Goal: Transaction & Acquisition: Download file/media

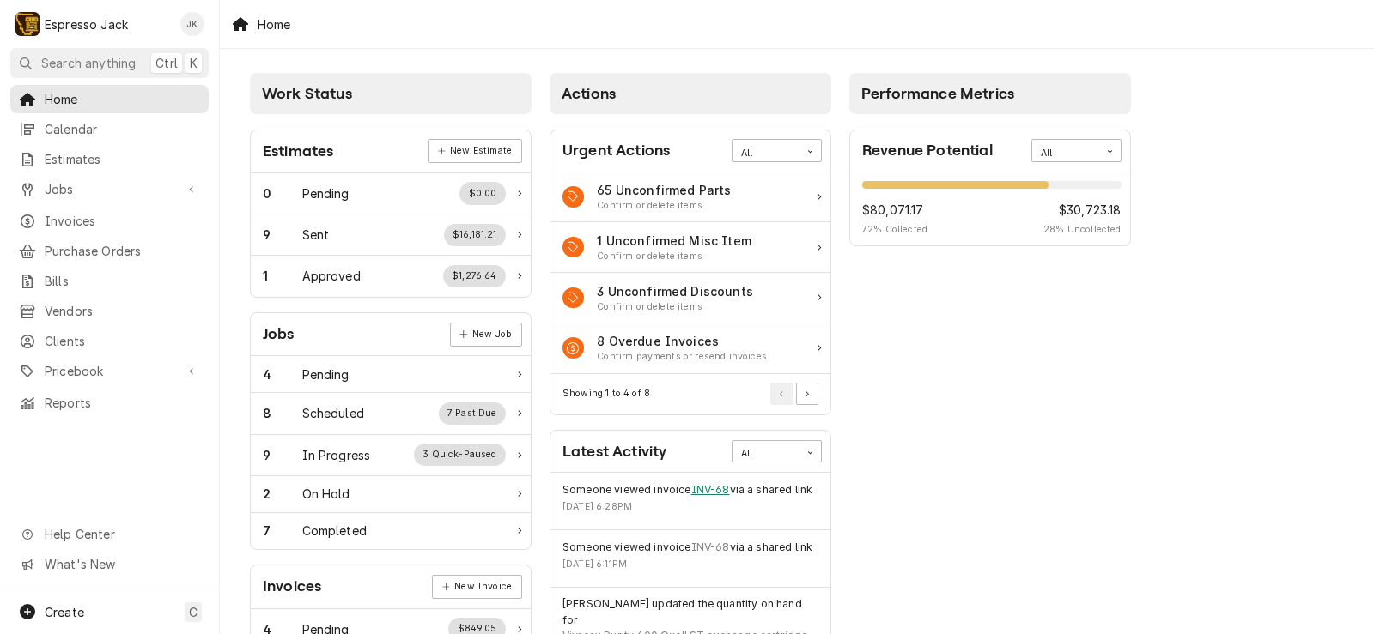
click at [726, 495] on link "INV-68" at bounding box center [710, 490] width 39 height 15
click at [93, 46] on div "E Espresso Jack JK" at bounding box center [109, 24] width 219 height 48
click at [87, 61] on span "Search anything" at bounding box center [88, 63] width 94 height 18
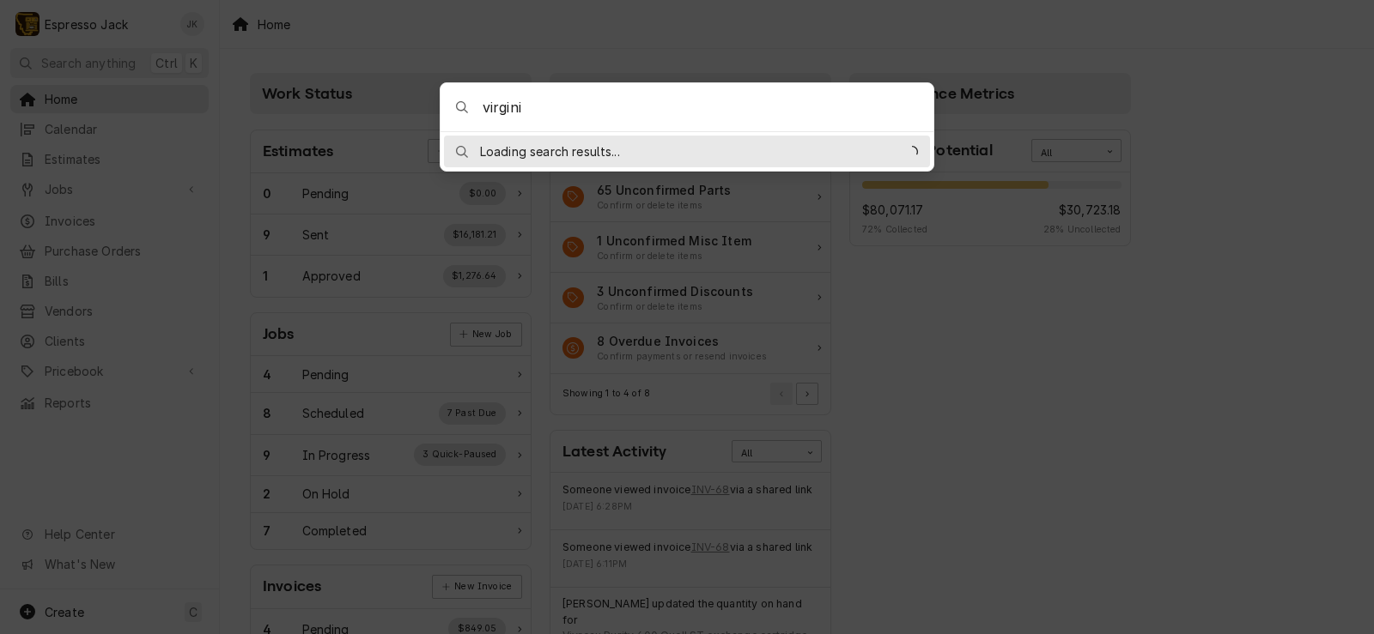
type input "virginia"
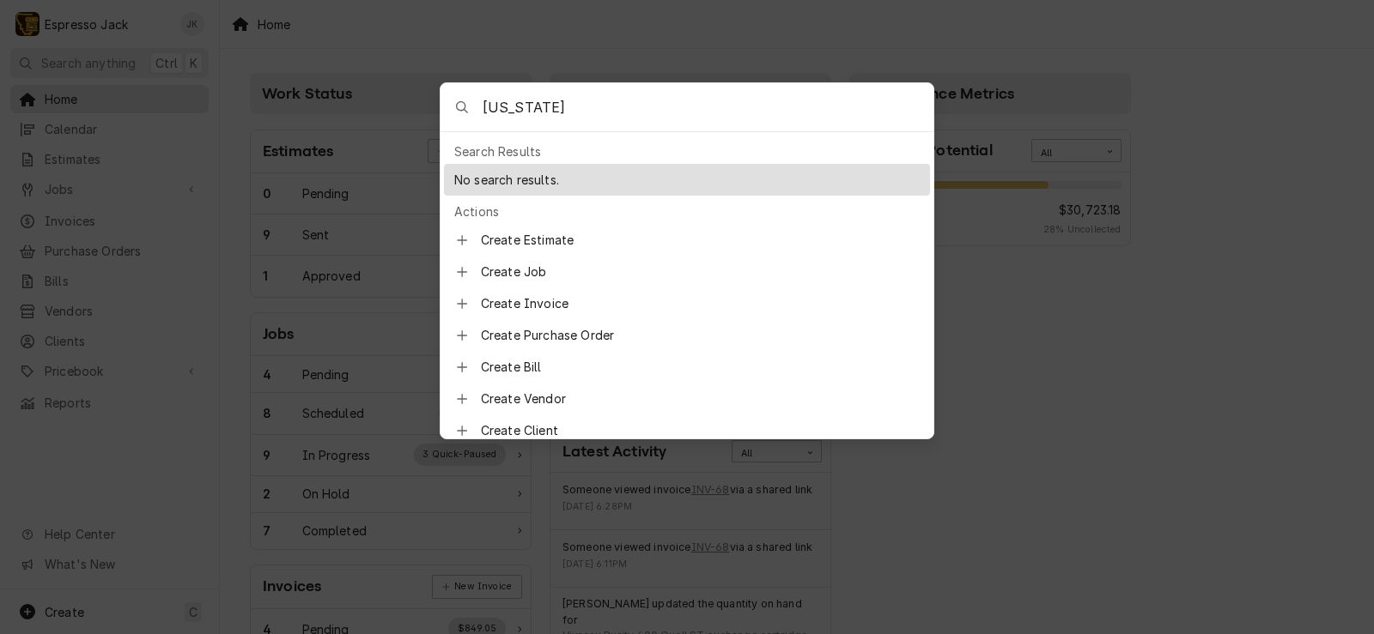
click at [708, 30] on body "E Espresso Jack JK Search anything Ctrl K Home Calendar Estimates Jobs Jobs Job…" at bounding box center [687, 317] width 1374 height 634
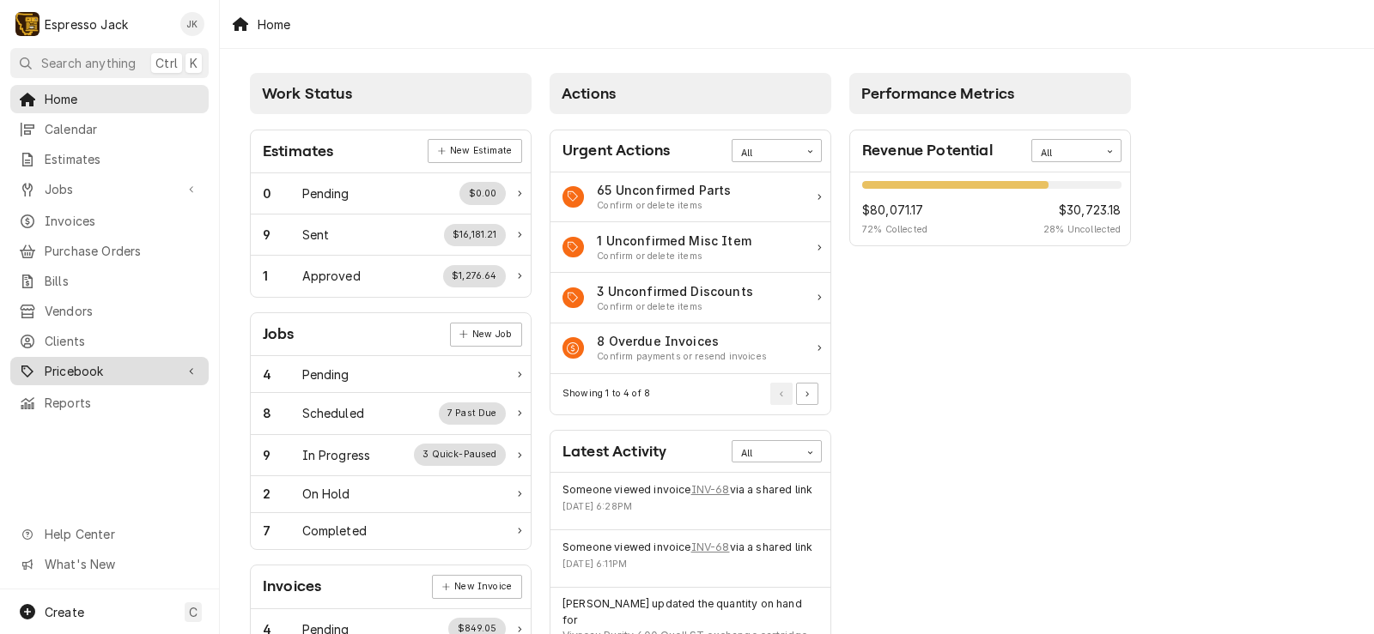
click at [82, 362] on span "Pricebook" at bounding box center [110, 371] width 130 height 18
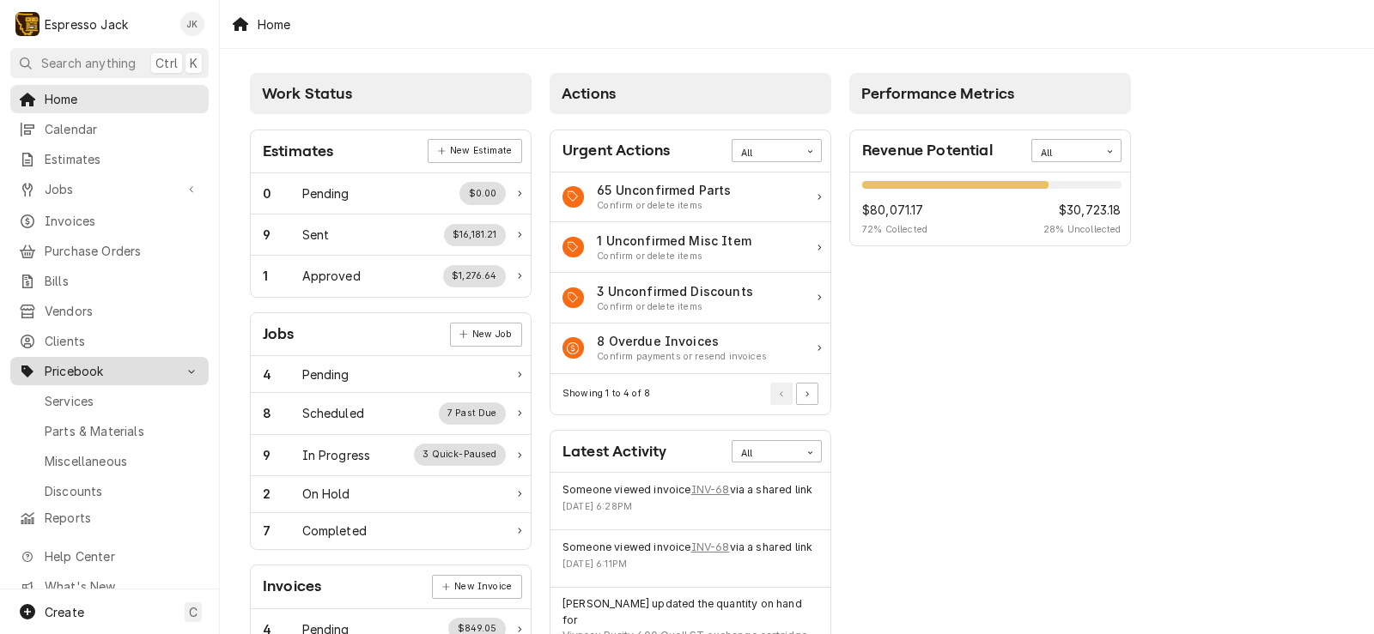
click at [87, 362] on span "Pricebook" at bounding box center [110, 371] width 130 height 18
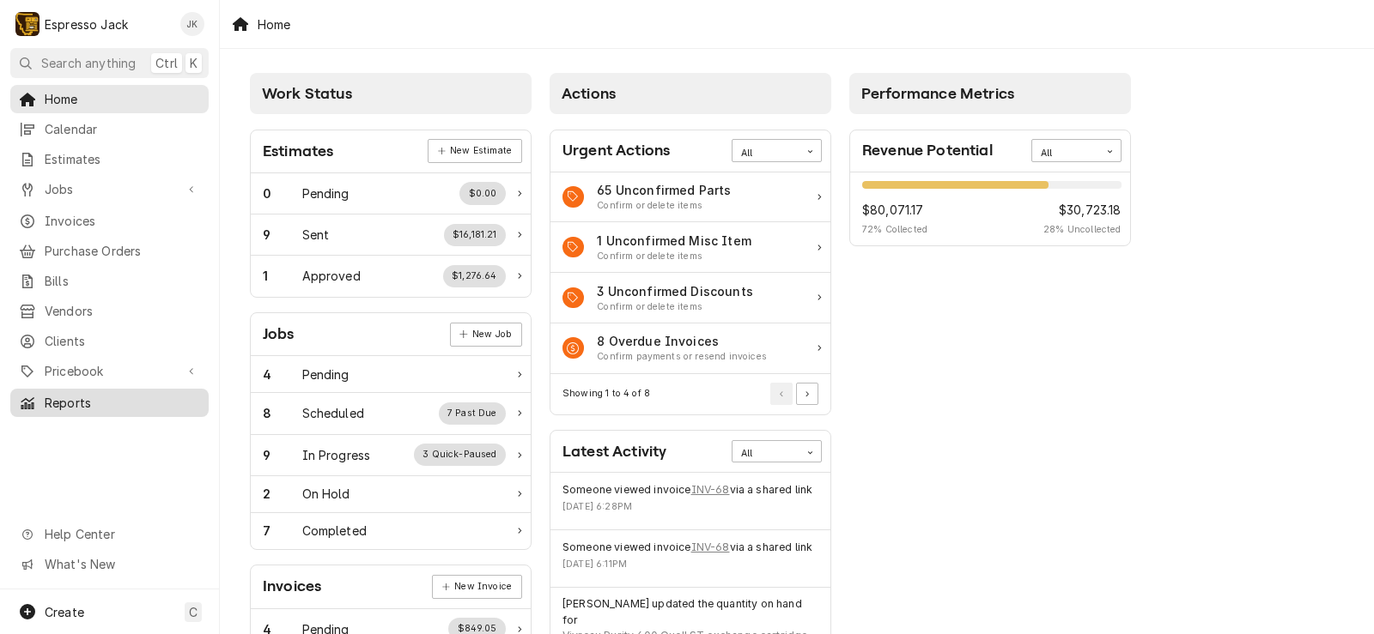
click at [85, 394] on span "Reports" at bounding box center [122, 403] width 155 height 18
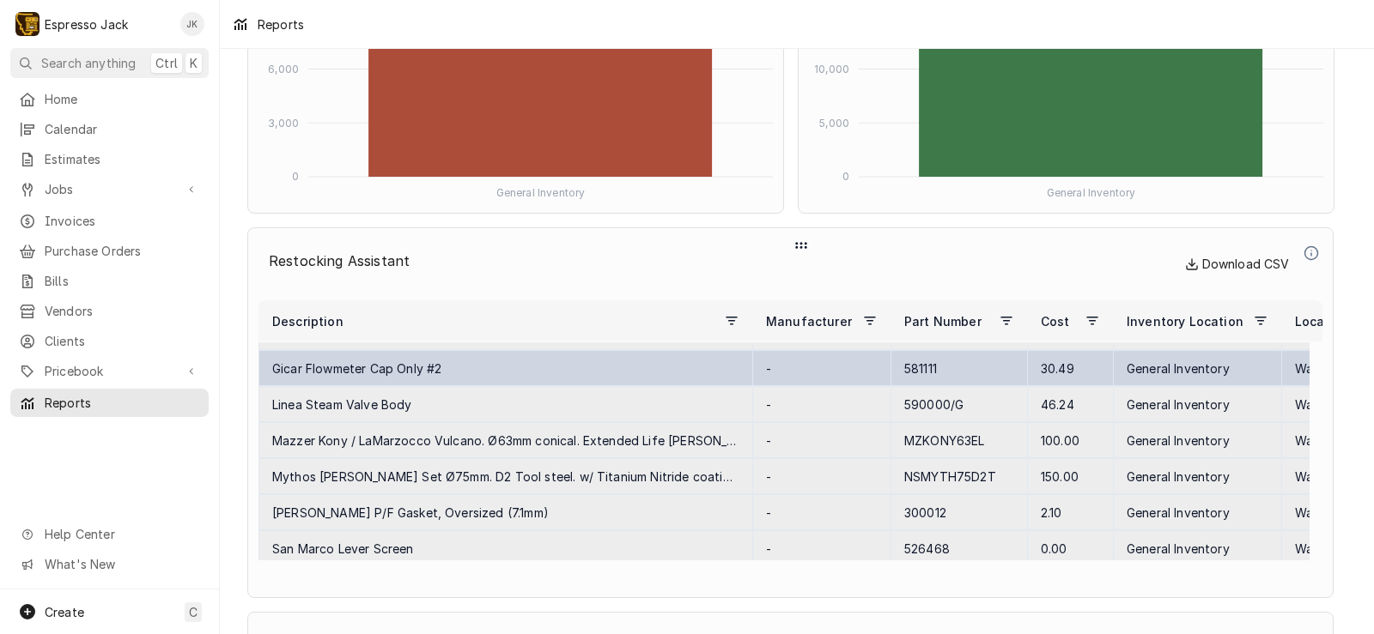
scroll to position [103, 0]
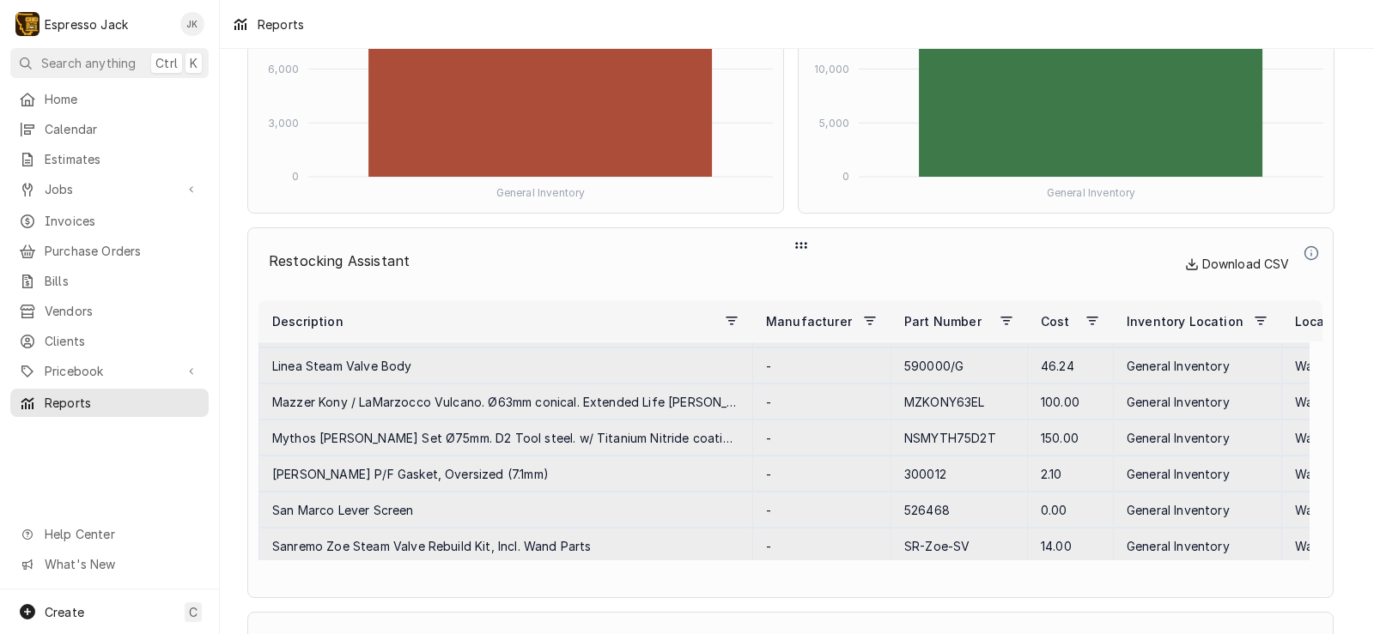
click at [1238, 261] on span "Download CSV" at bounding box center [1237, 264] width 105 height 21
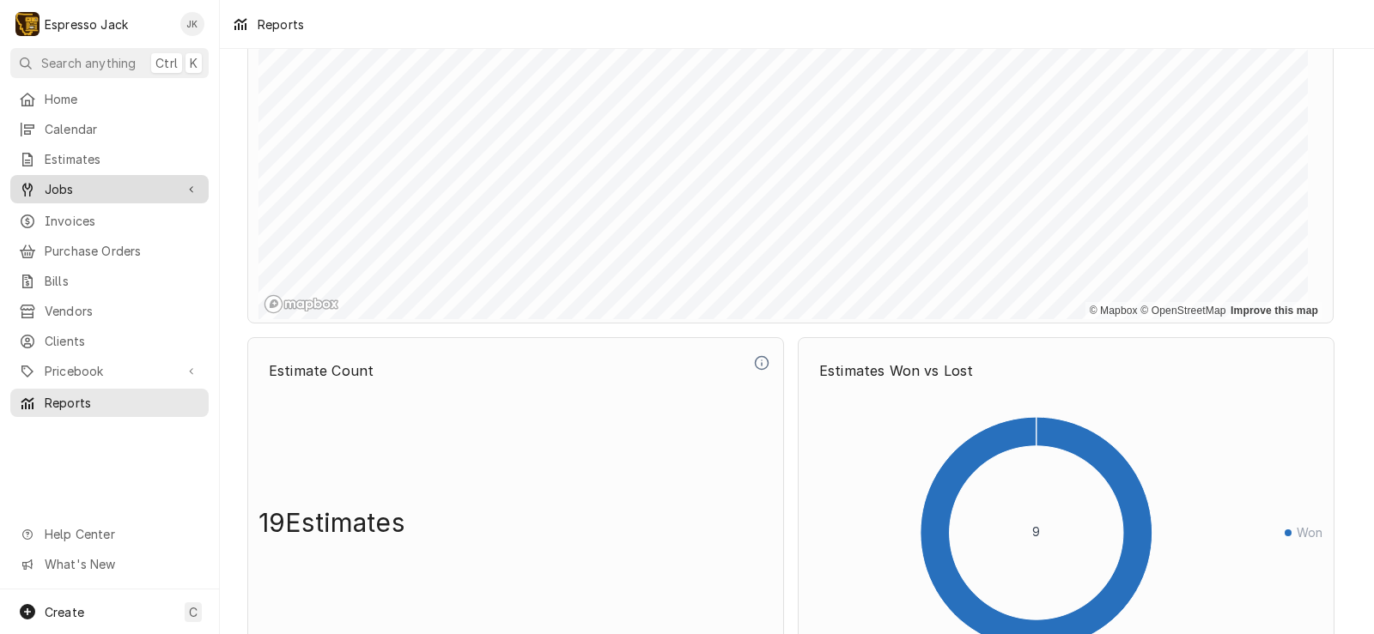
scroll to position [618, 0]
